Goal: Transaction & Acquisition: Purchase product/service

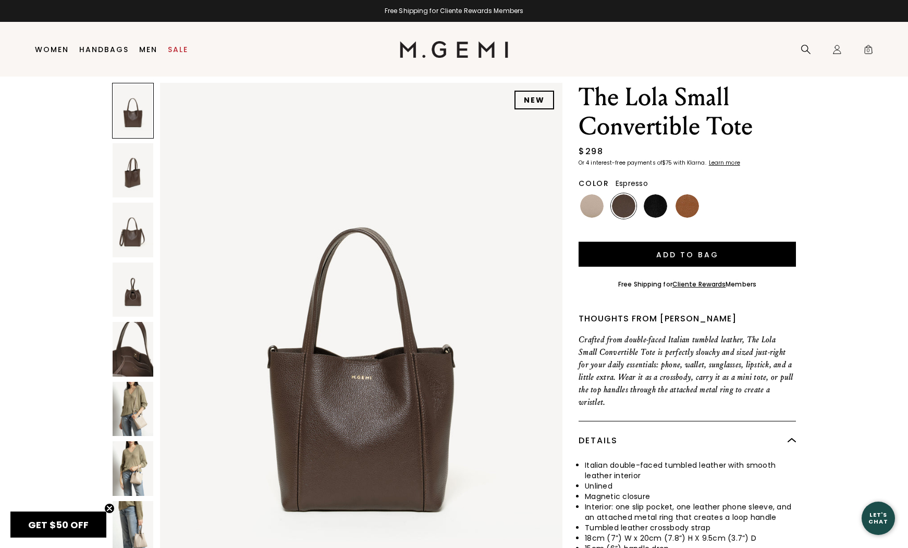
scroll to position [36, 0]
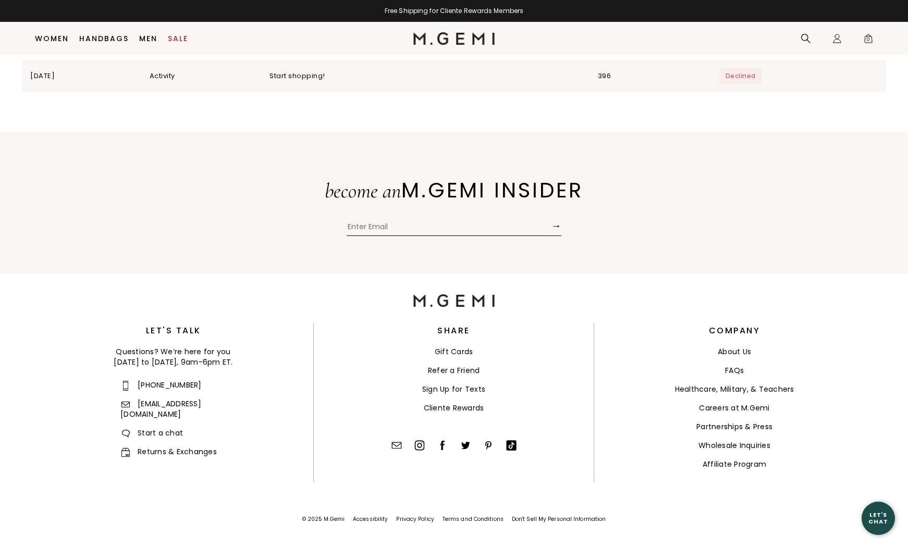
scroll to position [3436, 0]
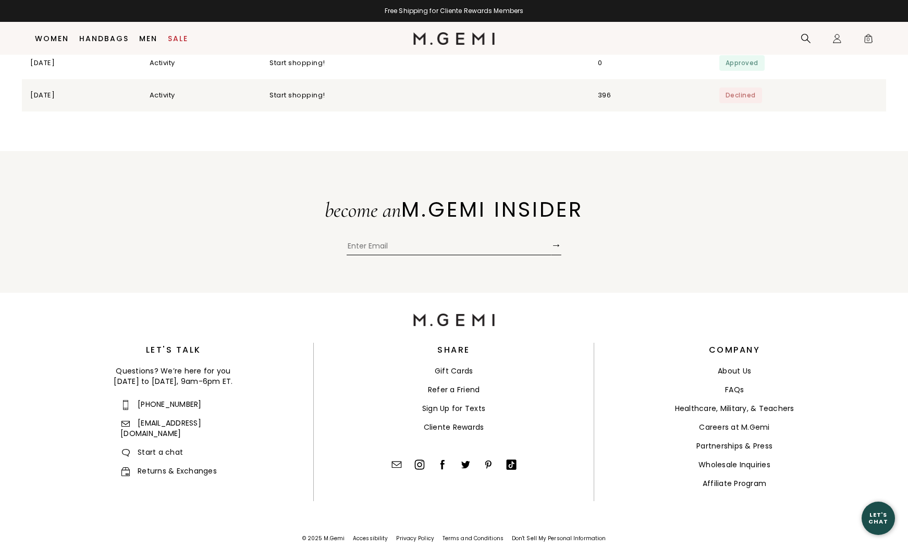
click at [169, 466] on link "Returns & Exchanges" at bounding box center [168, 471] width 96 height 10
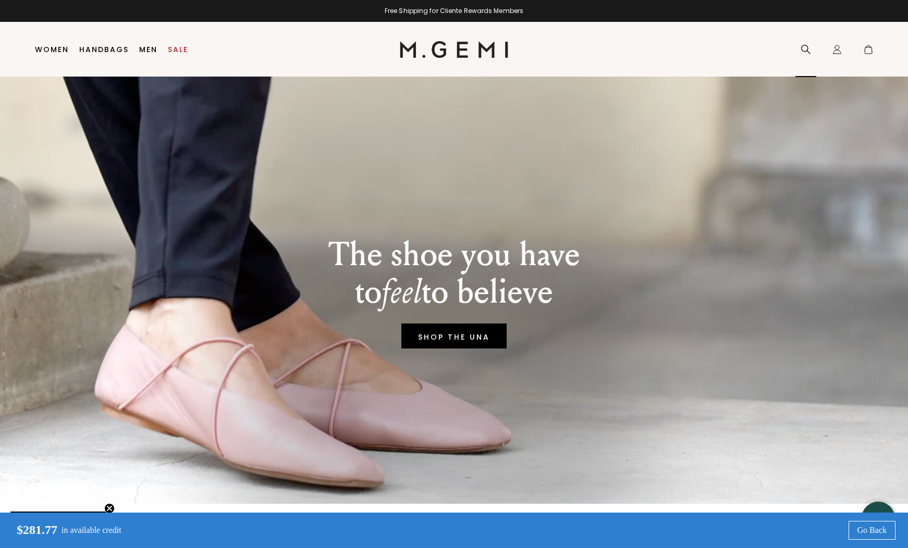
click at [805, 47] on icon at bounding box center [806, 49] width 10 height 10
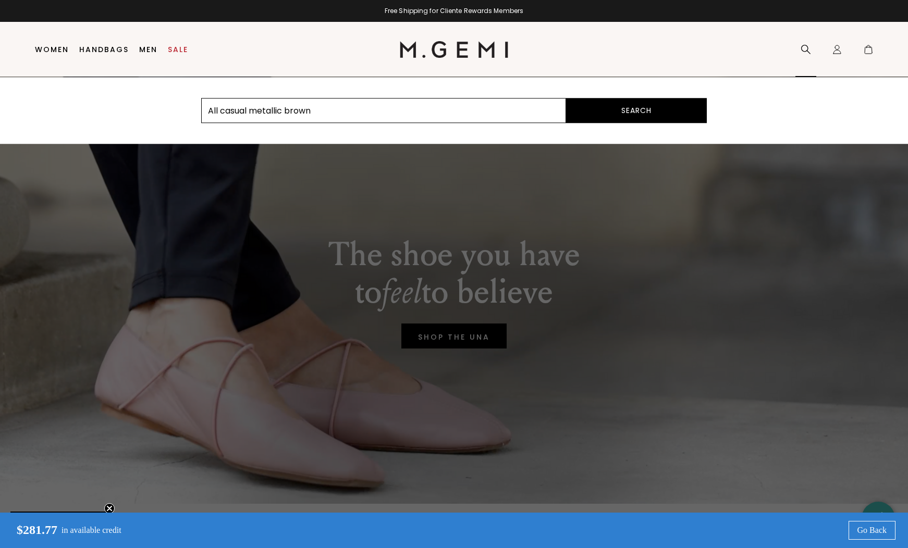
type input "All casual metallic brown"
click at [636, 111] on button "Search" at bounding box center [636, 110] width 141 height 25
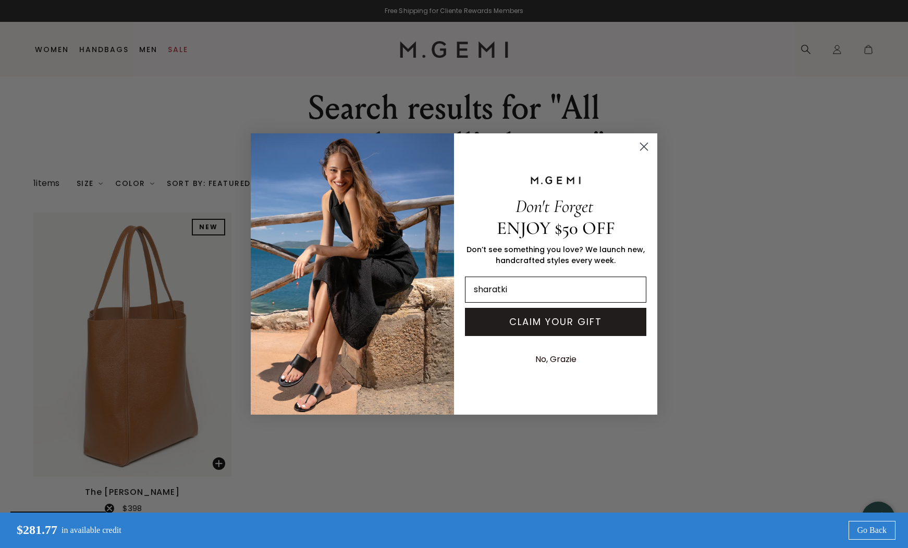
type input "sharatkin"
type input "sharatkins@gmail.com"
click at [530, 321] on button "CLAIM YOUR GIFT" at bounding box center [555, 322] width 181 height 28
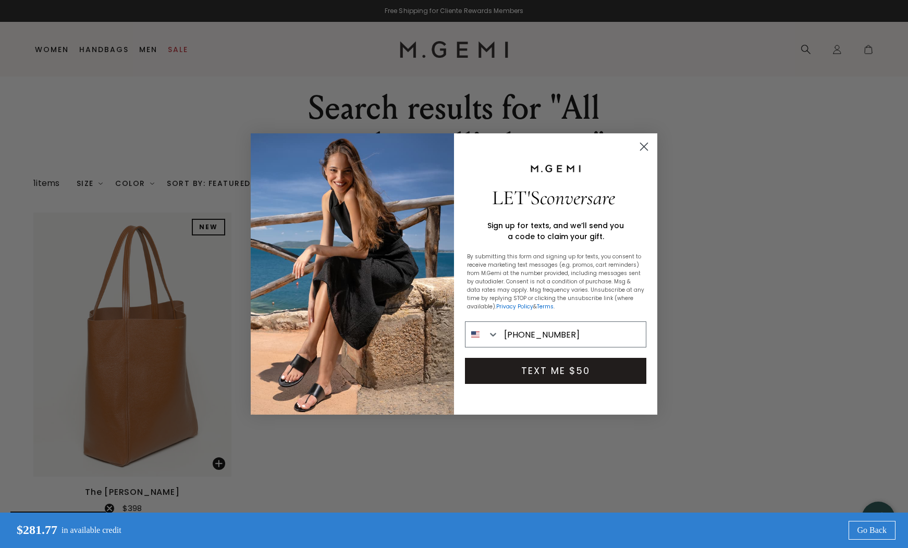
type input "410-570-3890"
click at [536, 373] on button "TEXT ME $50" at bounding box center [555, 371] width 181 height 26
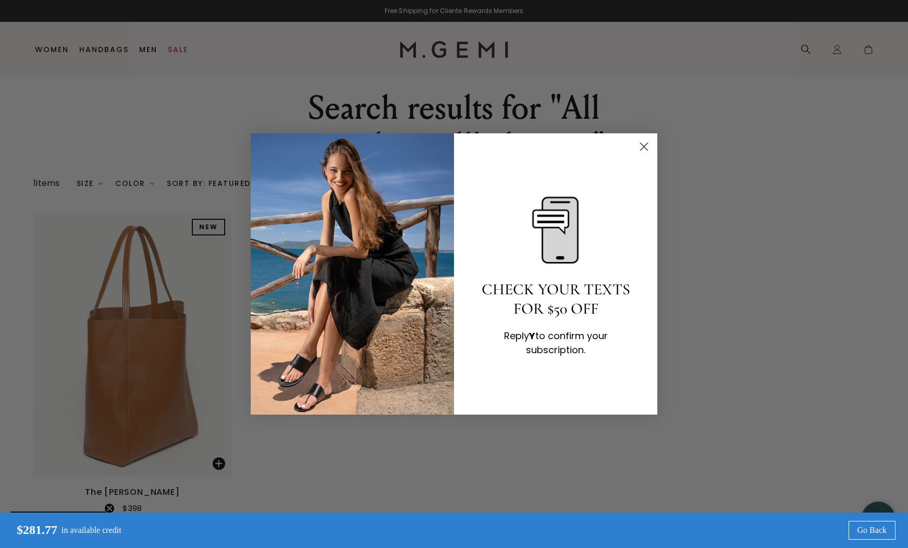
click at [533, 371] on div "CHECK YOUR TEXTS FOR $50 OFF Reply Y to confirm your subscription." at bounding box center [551, 274] width 195 height 261
click at [641, 143] on icon "Close dialog" at bounding box center [644, 146] width 7 height 7
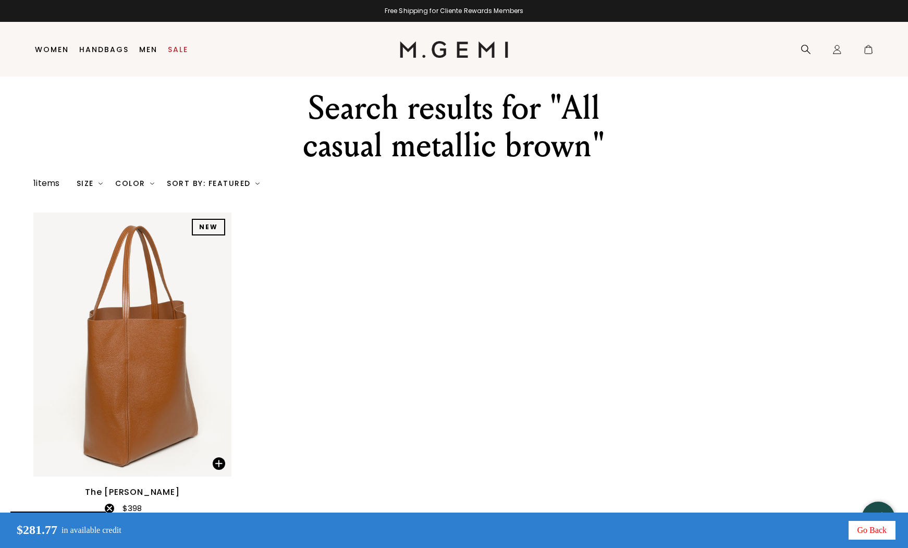
click at [866, 528] on link "Go Back" at bounding box center [872, 530] width 47 height 19
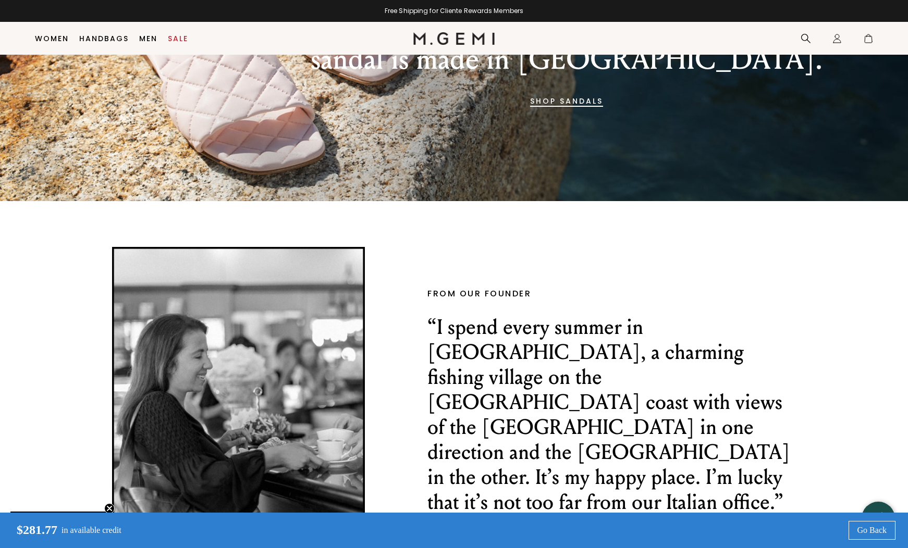
scroll to position [1440, 0]
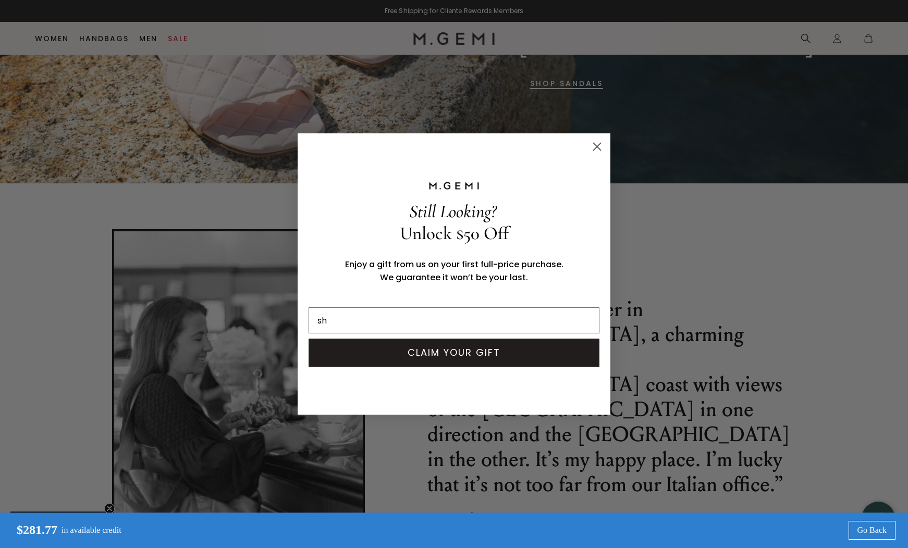
scroll to position [0, 0]
click at [367, 320] on input "sharatkins/2gmail.com" at bounding box center [454, 321] width 291 height 26
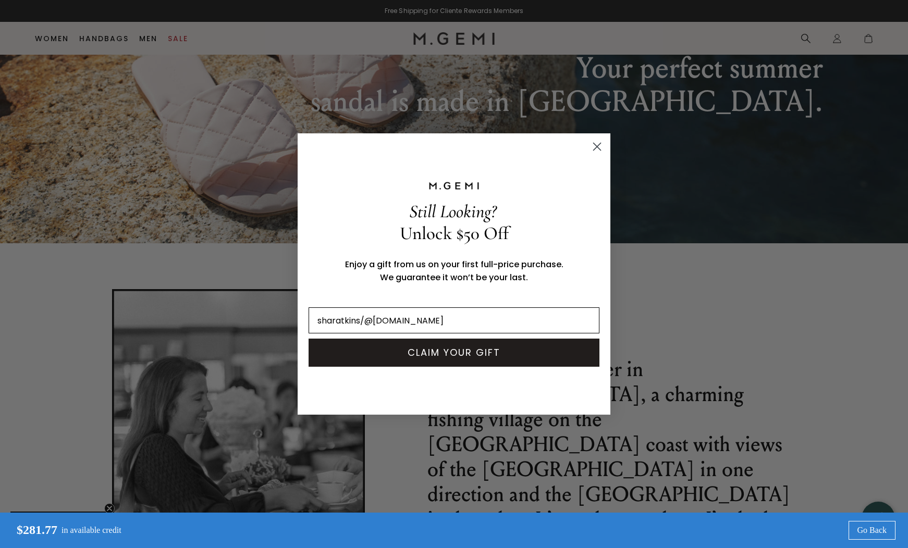
scroll to position [1326, 0]
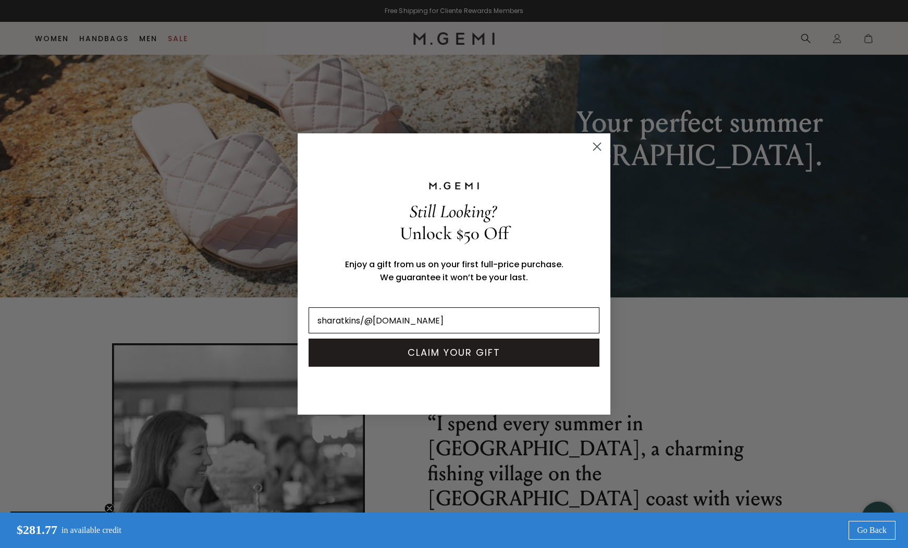
click at [364, 318] on input "sharatkins/@gmail.com" at bounding box center [454, 321] width 291 height 26
type input "sharatkins@gmail.com"
click at [433, 351] on button "CLAIM YOUR GIFT" at bounding box center [454, 353] width 291 height 28
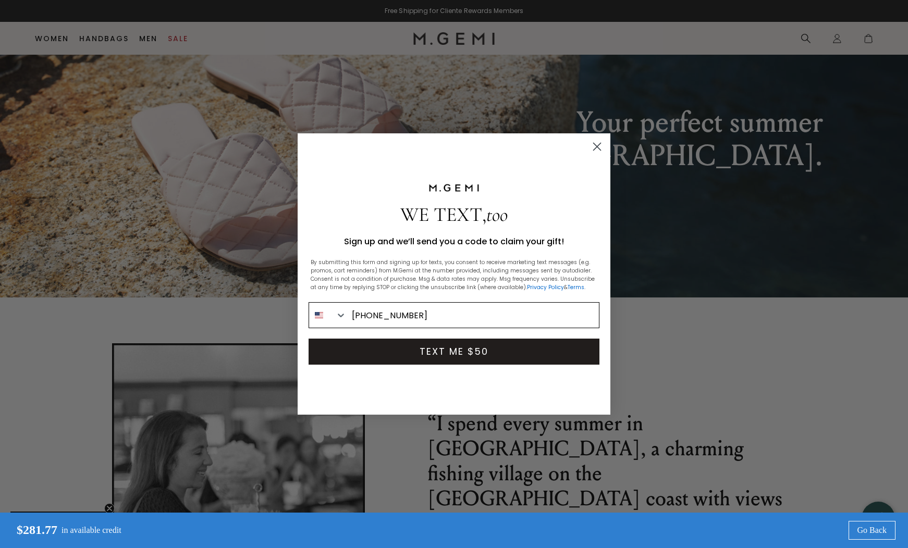
type input "410-570-3890"
click at [453, 348] on button "TEXT ME $50" at bounding box center [454, 352] width 291 height 26
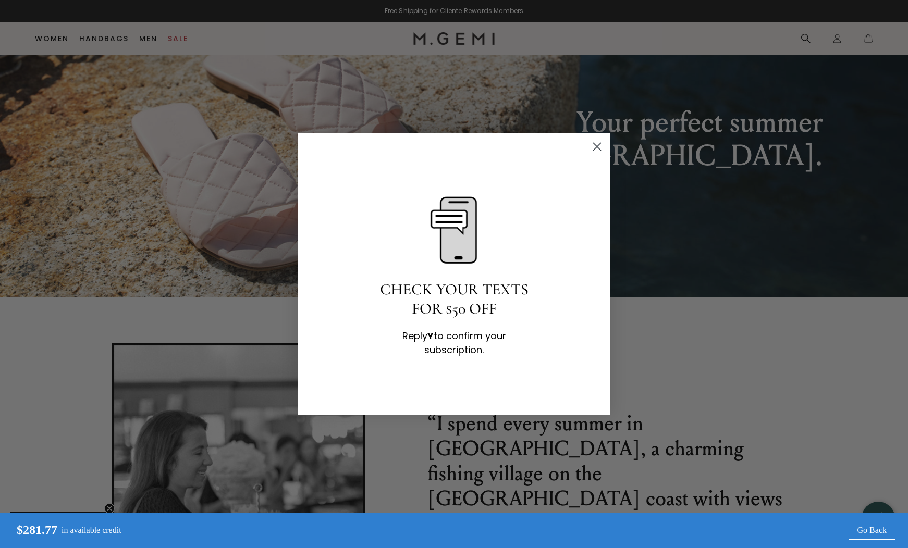
click at [597, 142] on circle "Close dialog" at bounding box center [597, 146] width 17 height 17
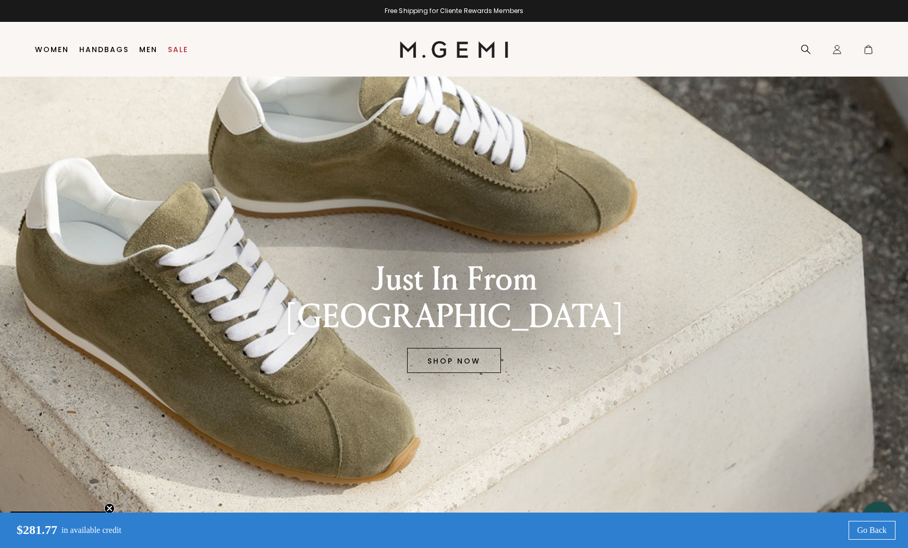
click at [448, 348] on link "SHOP NOW" at bounding box center [454, 360] width 94 height 25
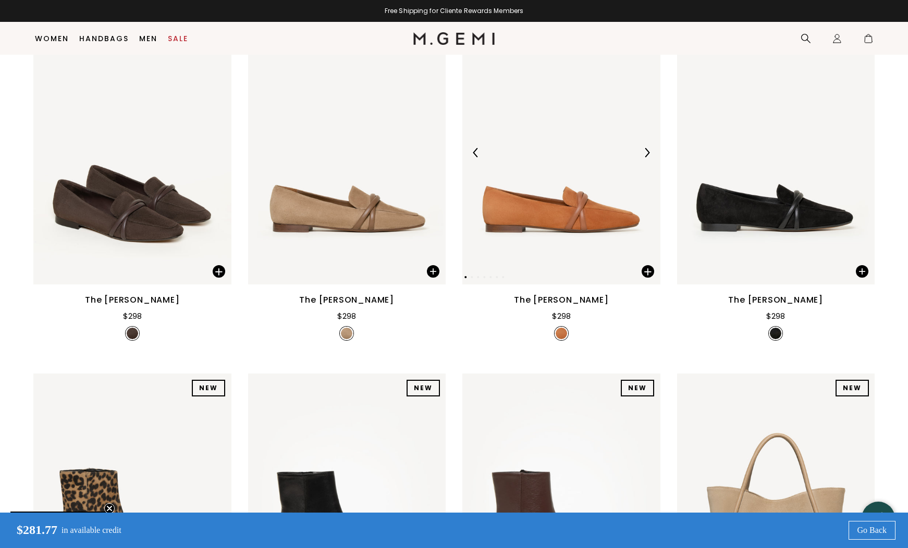
scroll to position [558, 0]
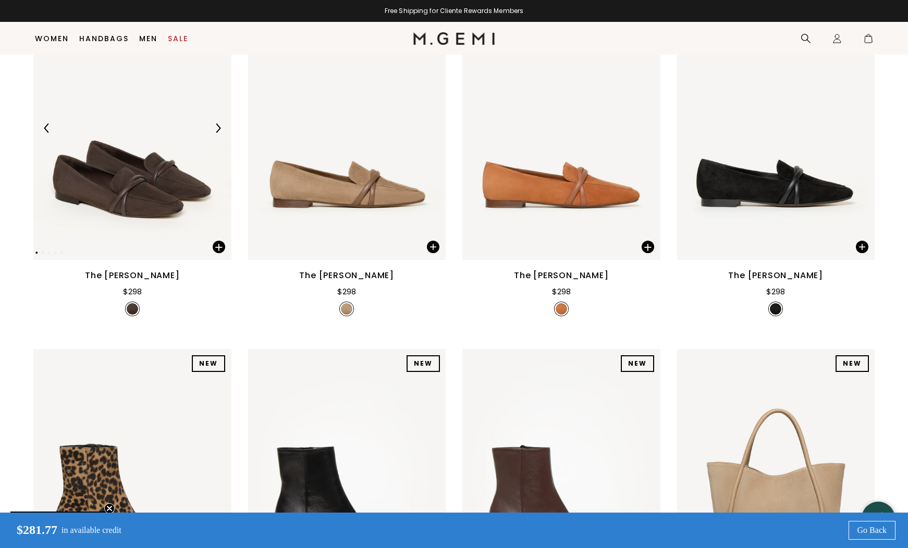
click at [153, 219] on img at bounding box center [132, 128] width 198 height 264
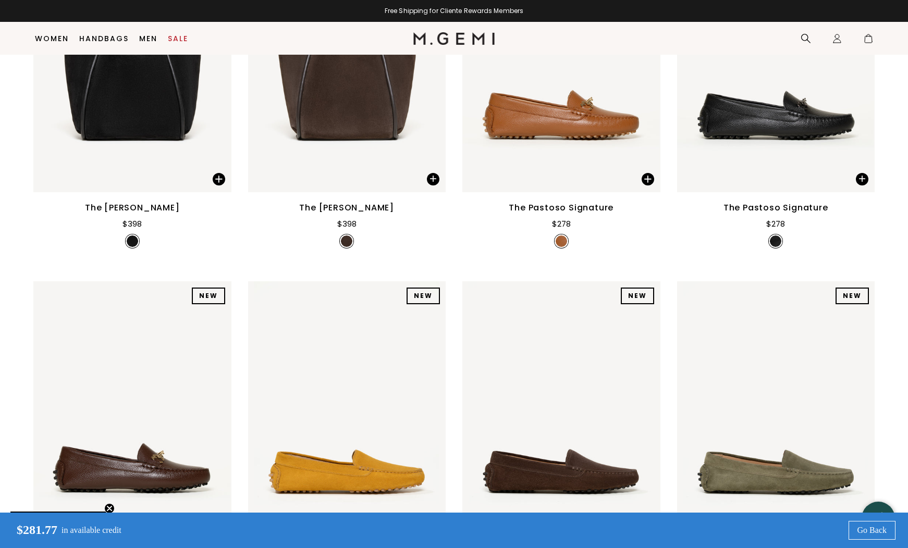
scroll to position [1317, 0]
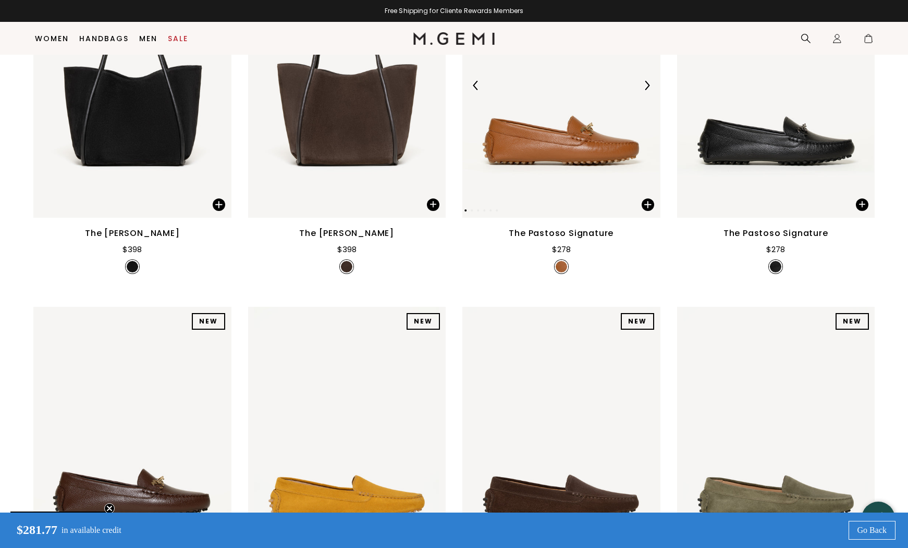
click at [567, 167] on img at bounding box center [561, 86] width 198 height 264
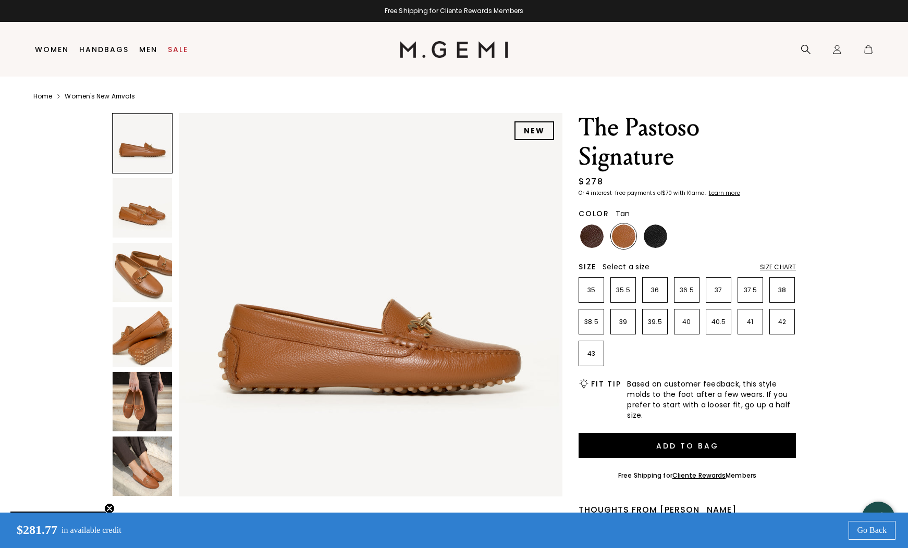
scroll to position [2, 0]
click at [142, 276] on img at bounding box center [142, 271] width 59 height 59
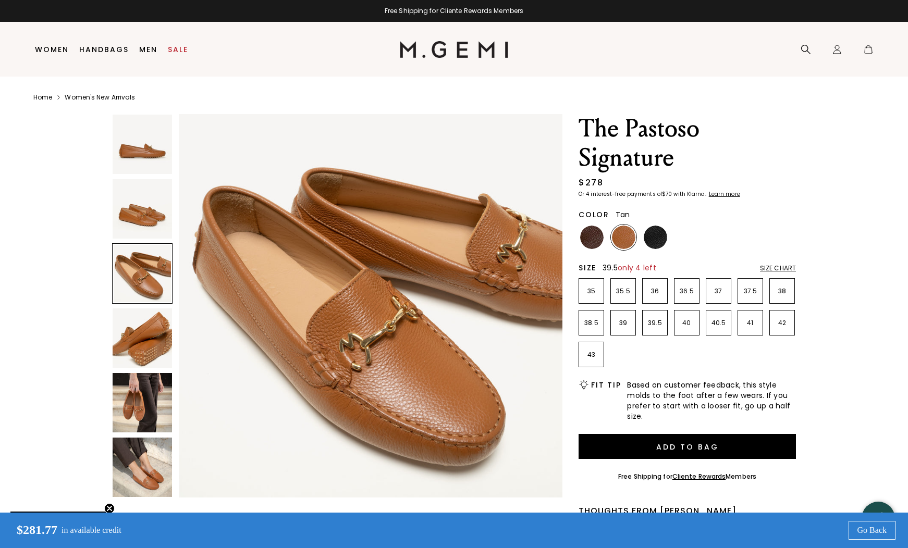
scroll to position [0, 1]
click at [659, 317] on li "39.5" at bounding box center [655, 323] width 26 height 26
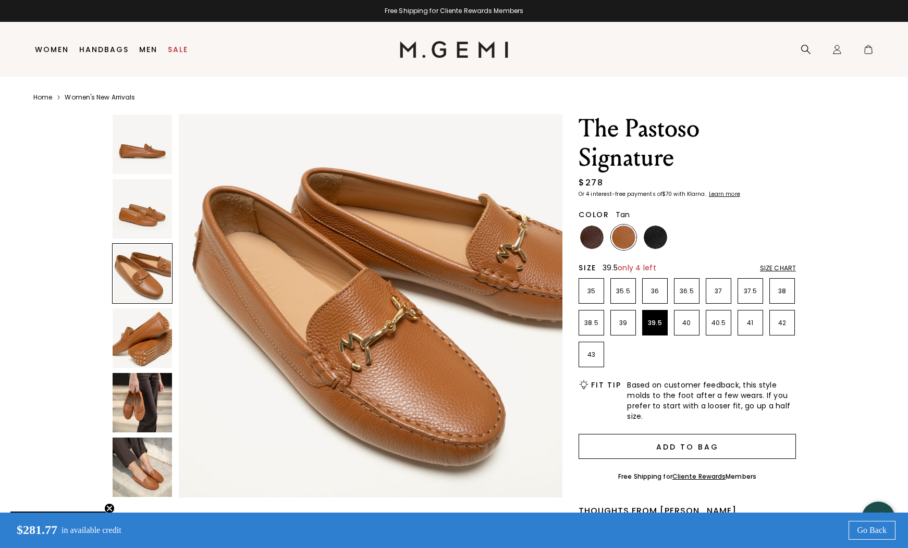
click at [677, 443] on button "Add to Bag" at bounding box center [687, 446] width 217 height 25
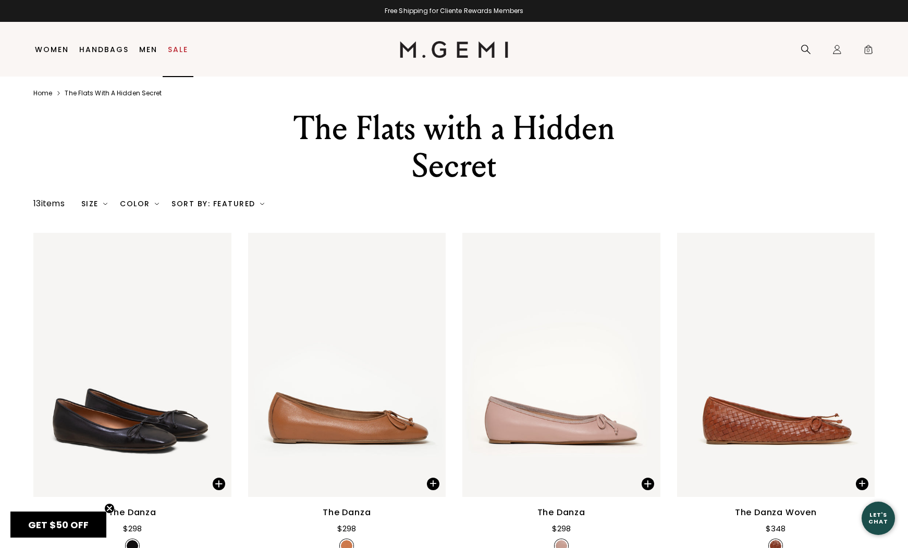
click at [173, 45] on link "Sale" at bounding box center [178, 49] width 20 height 8
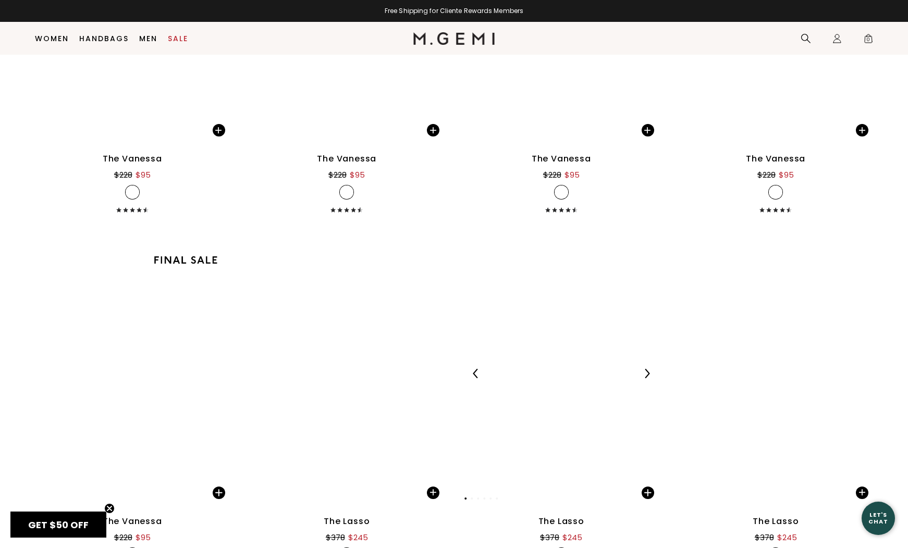
scroll to position [3113, 0]
